Goal: Transaction & Acquisition: Download file/media

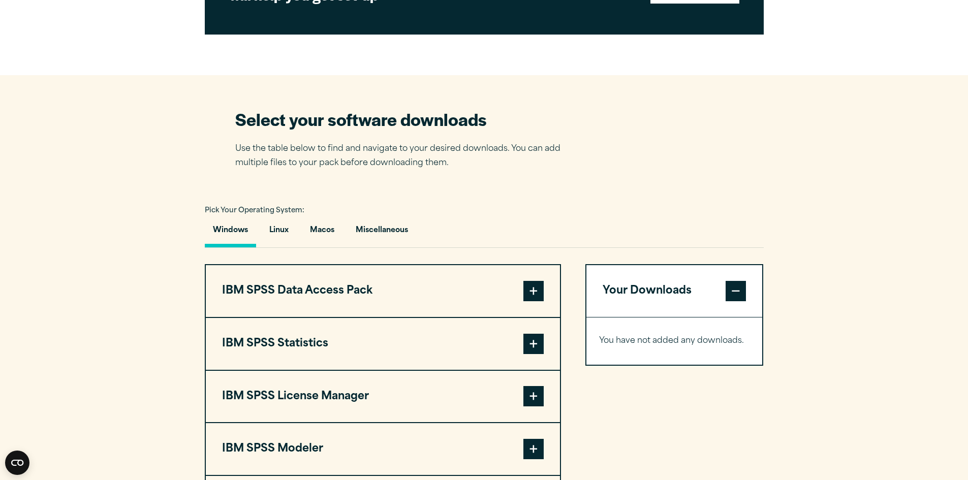
scroll to position [610, 0]
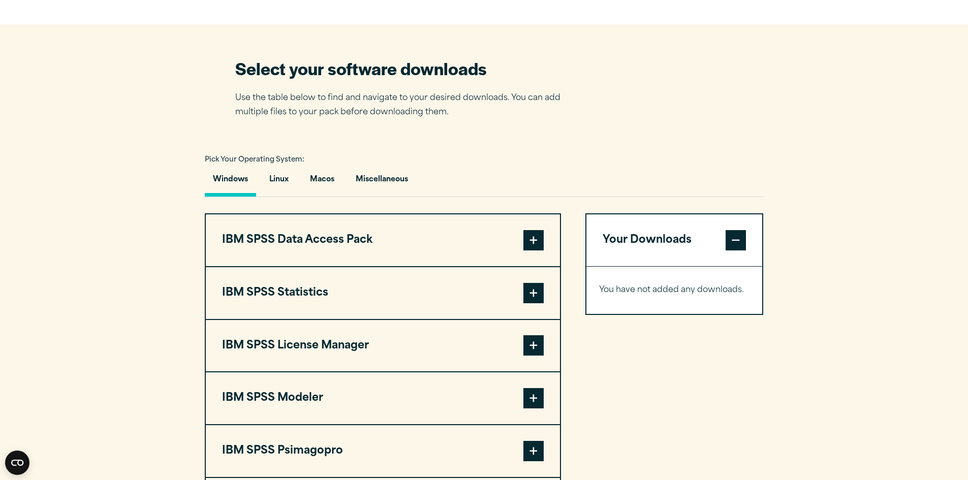
click at [534, 236] on span at bounding box center [533, 240] width 20 height 20
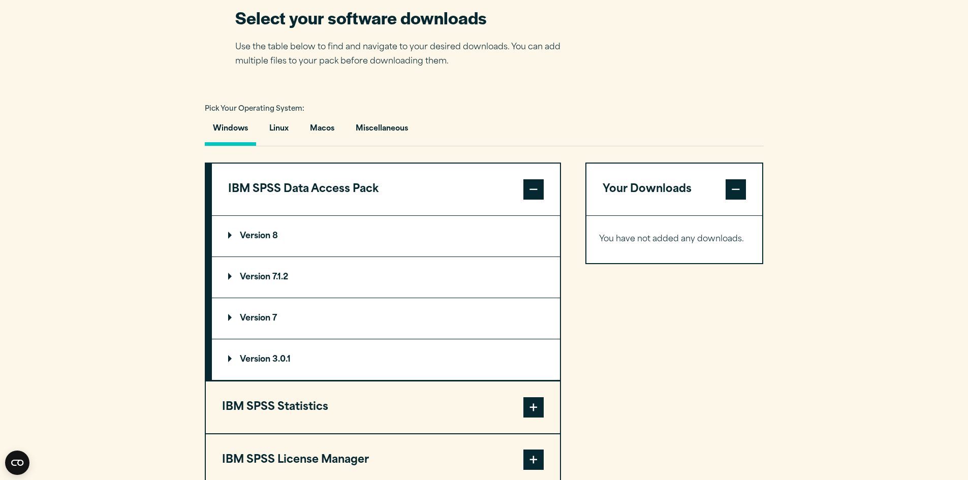
scroll to position [711, 0]
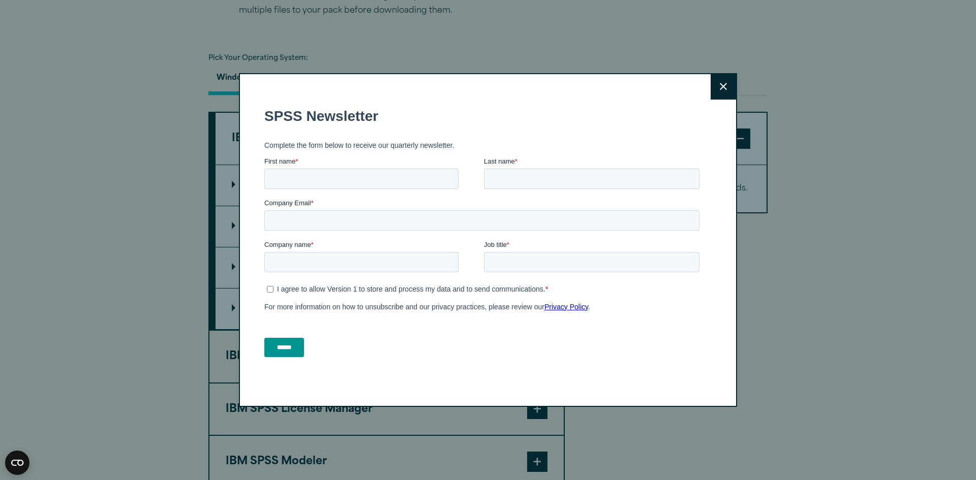
click at [720, 89] on icon at bounding box center [723, 87] width 7 height 8
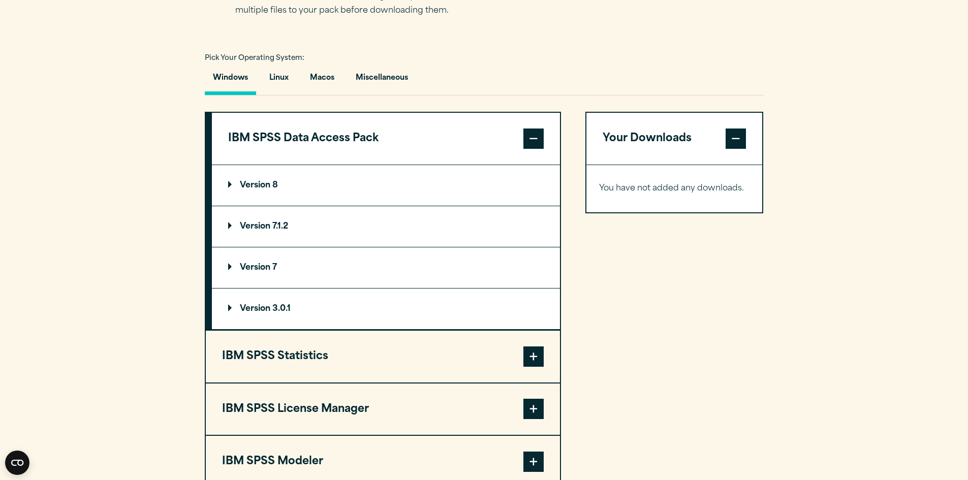
click at [537, 140] on span at bounding box center [533, 139] width 20 height 20
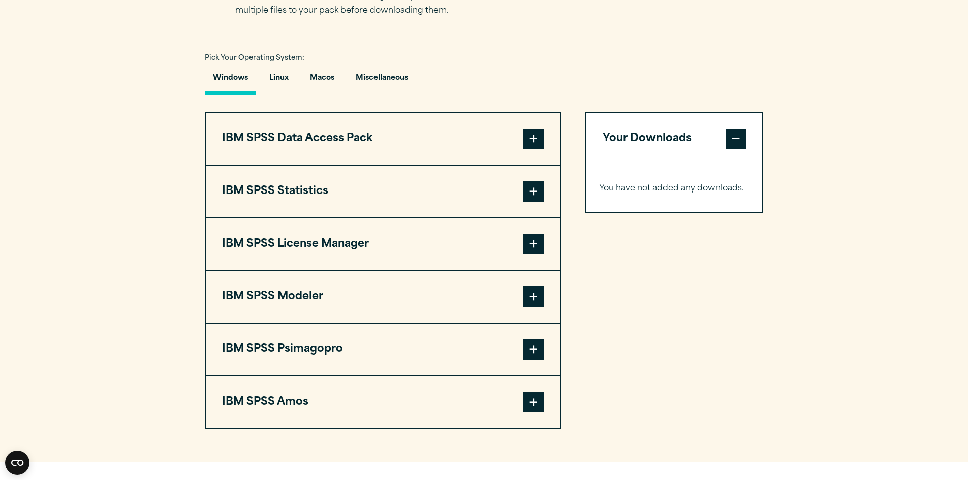
click at [531, 190] on span at bounding box center [533, 191] width 20 height 20
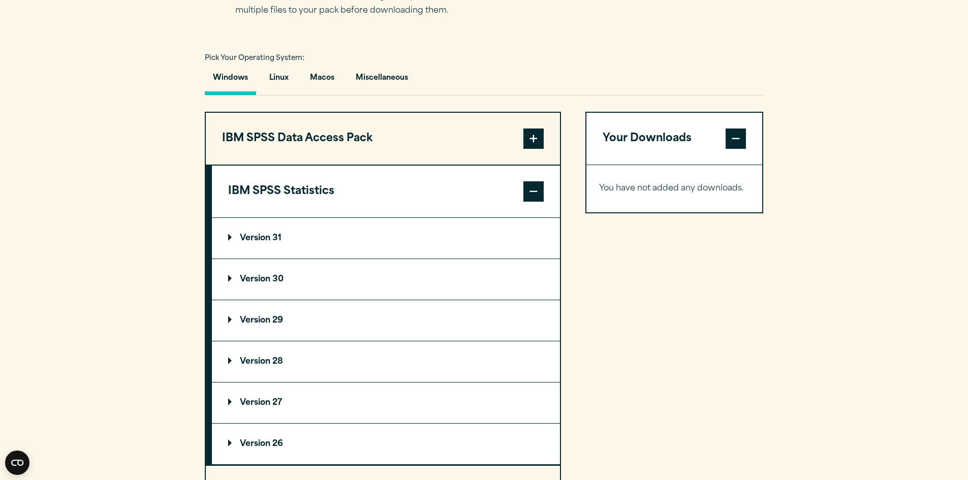
click at [255, 279] on p "Version 30" at bounding box center [255, 279] width 55 height 8
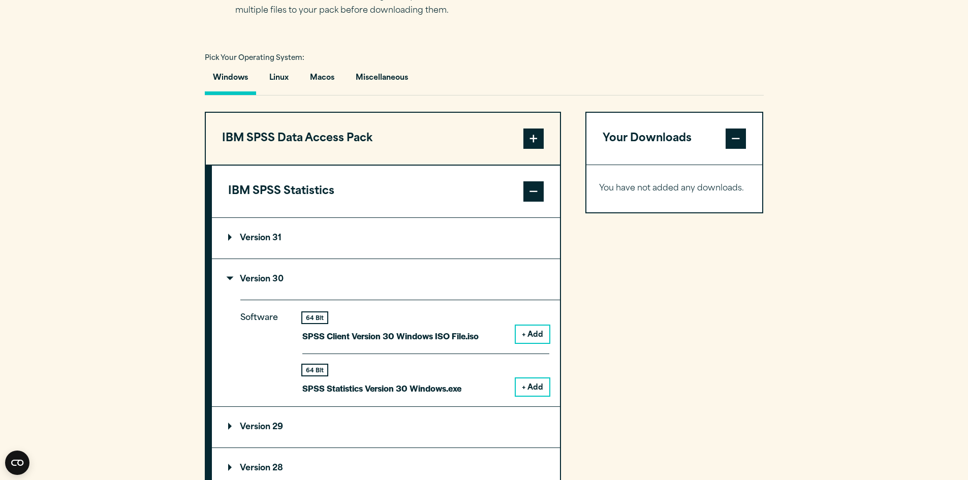
click at [534, 385] on button "+ Add" at bounding box center [533, 387] width 34 height 17
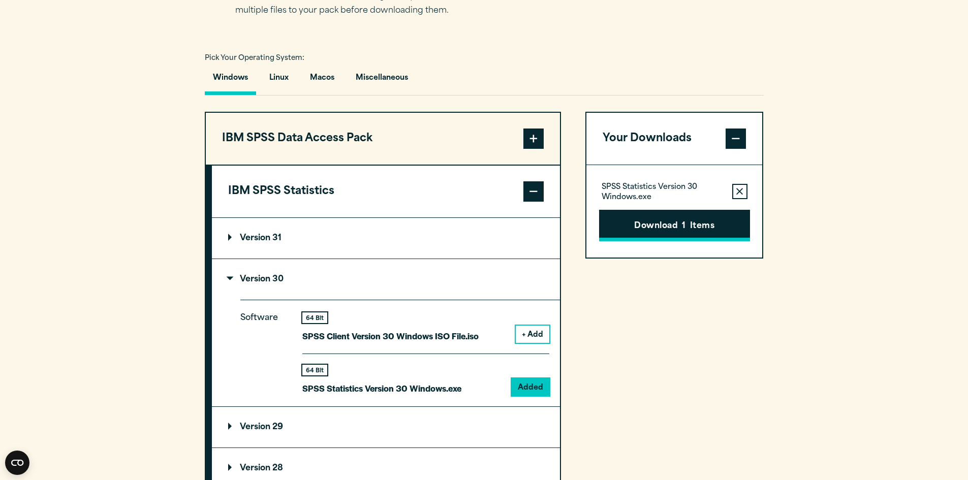
click at [648, 223] on button "Download 1 Items" at bounding box center [674, 226] width 151 height 32
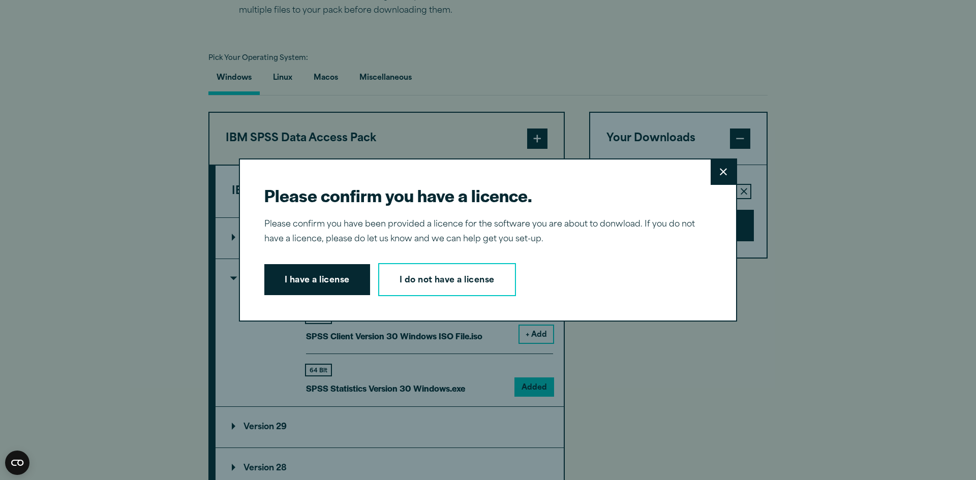
click at [724, 173] on button "Close" at bounding box center [722, 172] width 25 height 25
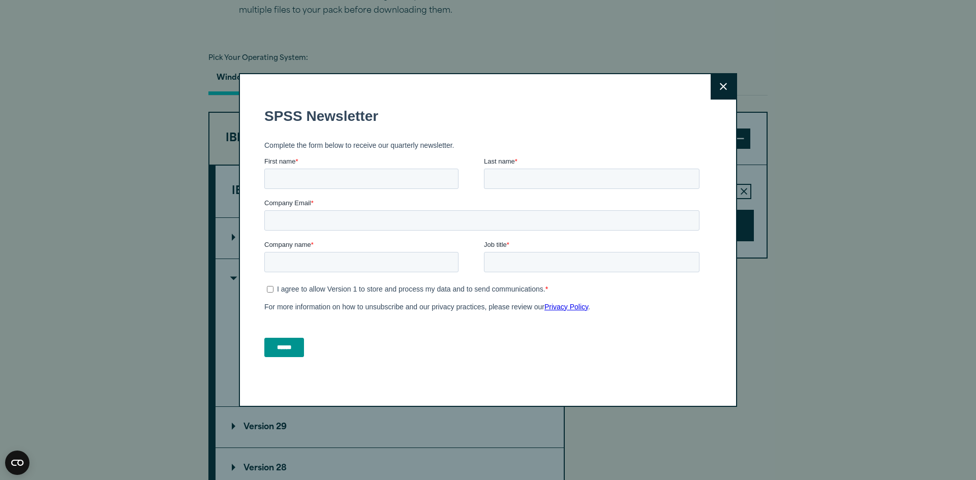
click at [724, 91] on button "Close" at bounding box center [722, 86] width 25 height 25
